Goal: Information Seeking & Learning: Learn about a topic

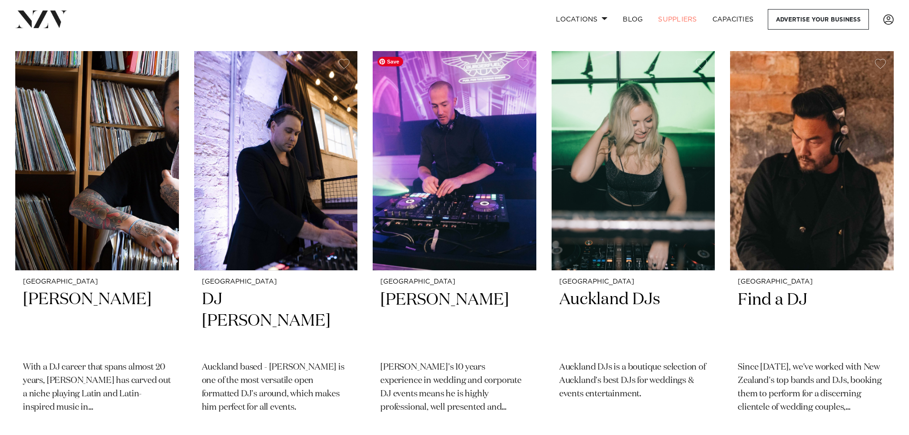
scroll to position [1002, 0]
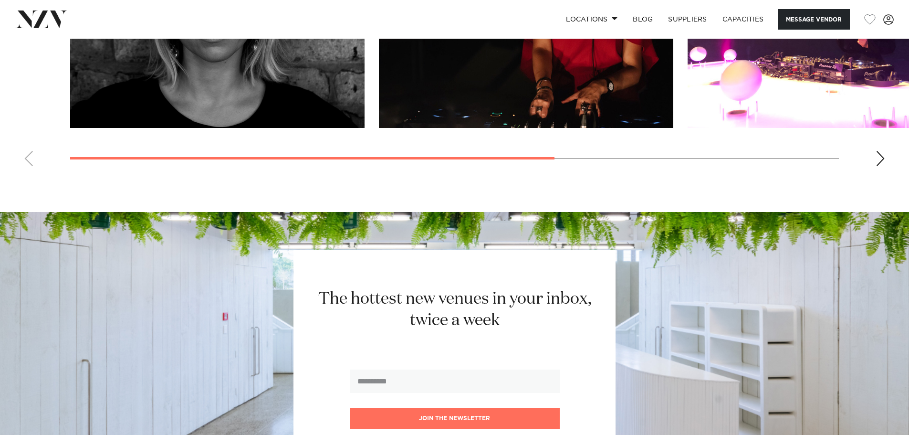
scroll to position [1262, 0]
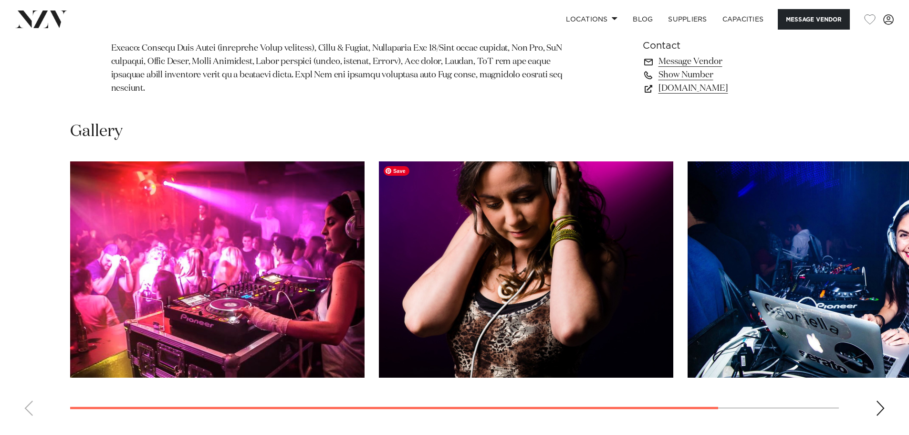
scroll to position [811, 0]
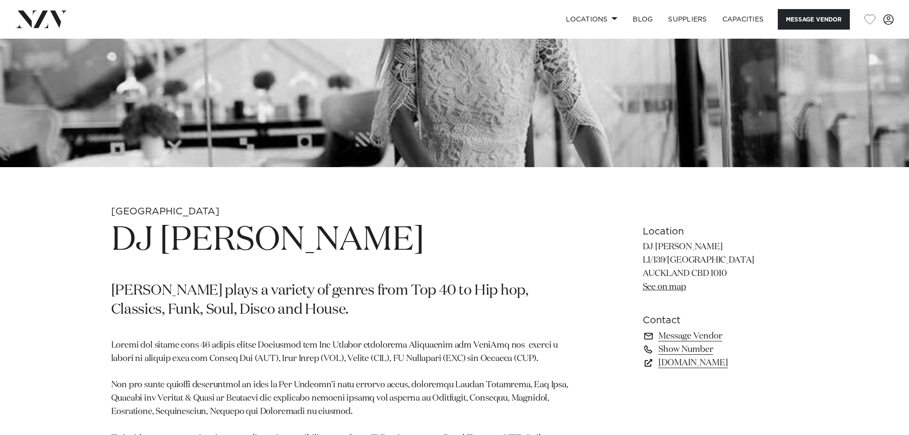
scroll to position [382, 0]
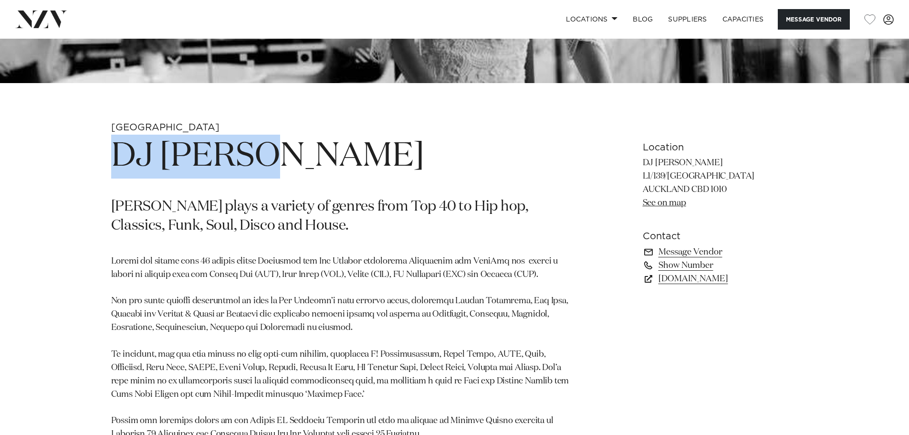
drag, startPoint x: 286, startPoint y: 153, endPoint x: 316, endPoint y: 155, distance: 30.1
click at [316, 155] on div "Auckland DJ Zeisha Zeisha plays a variety of genres from Top 40 to Hip hop, Cla…" at bounding box center [455, 433] width 812 height 624
copy h1 "DJ Zeisha"
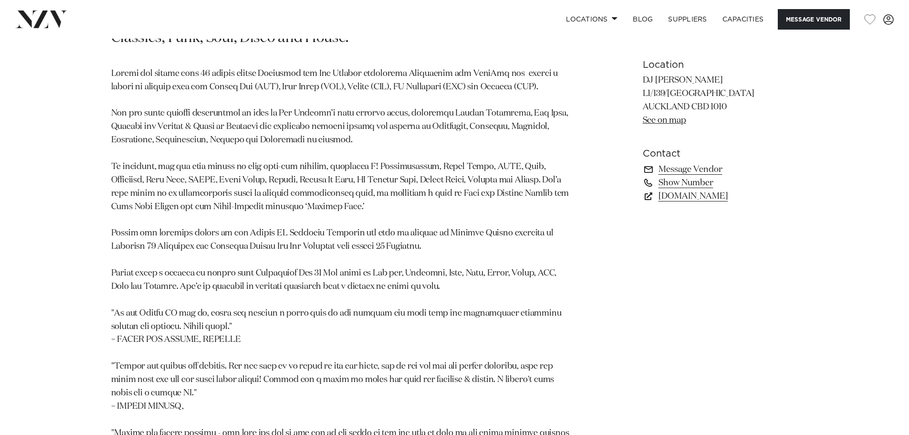
scroll to position [572, 0]
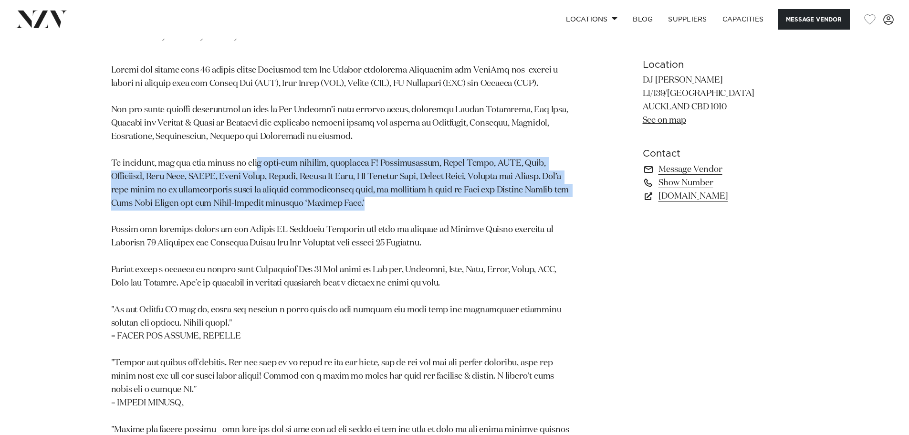
drag, startPoint x: 280, startPoint y: 162, endPoint x: 495, endPoint y: 198, distance: 218.2
click at [495, 198] on p at bounding box center [343, 303] width 464 height 479
click at [395, 199] on p at bounding box center [343, 303] width 464 height 479
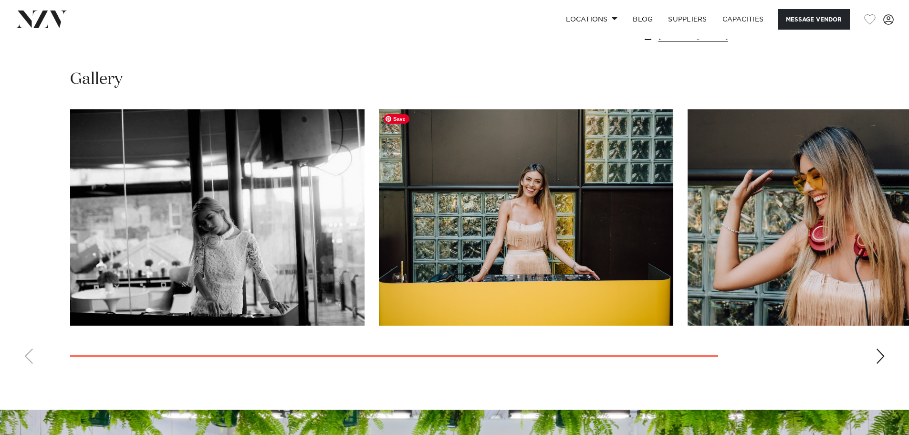
scroll to position [1049, 0]
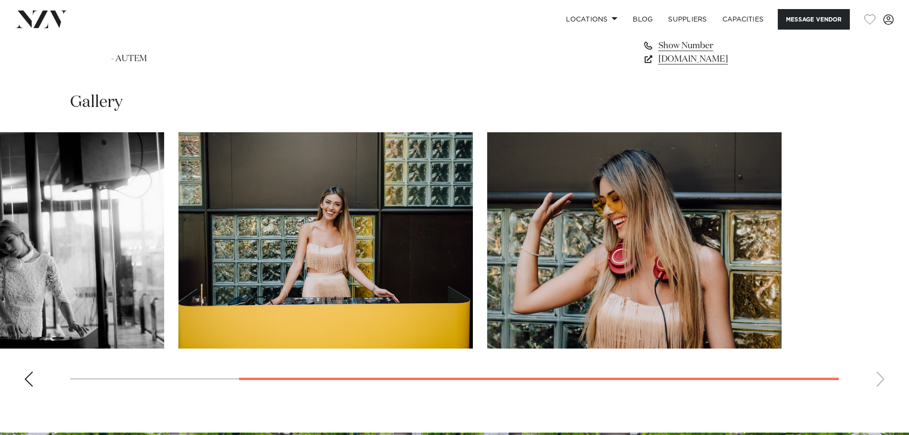
click at [174, 186] on div at bounding box center [254, 240] width 769 height 216
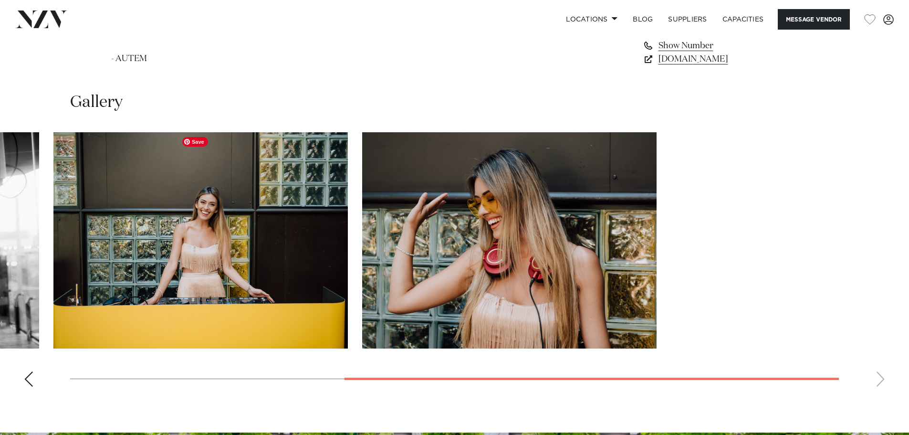
click at [0, 0] on slot at bounding box center [0, 0] width 0 height 0
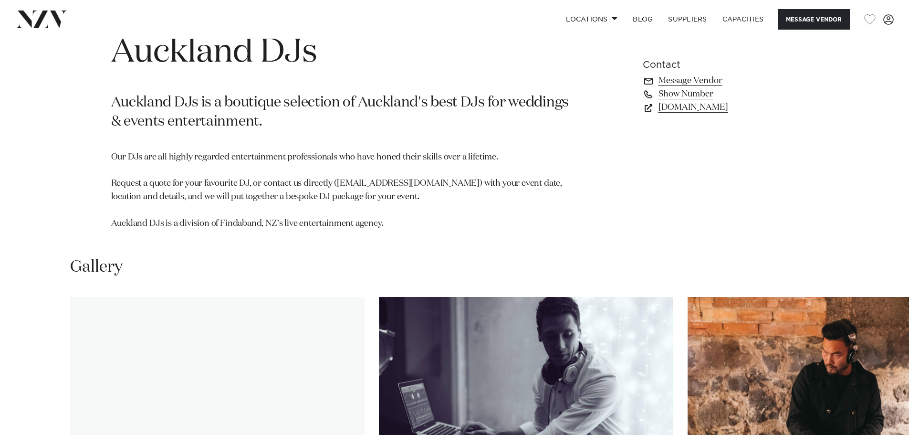
scroll to position [716, 0]
